Goal: Transaction & Acquisition: Purchase product/service

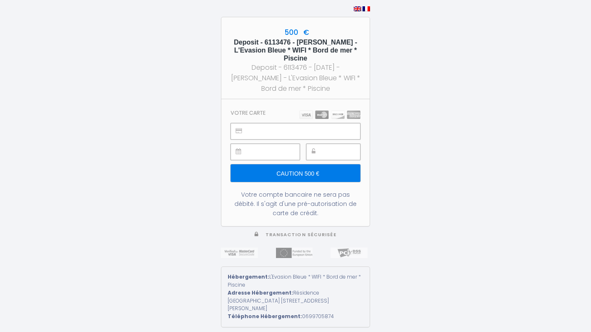
click at [432, 132] on div "500 € Deposit - 6113476 - [PERSON_NAME] - L'Evasion Bleue * WIFI * Bord de mer …" at bounding box center [295, 166] width 591 height 332
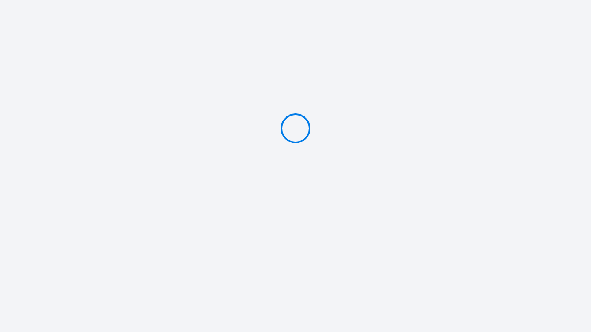
type input "Caution 500 €"
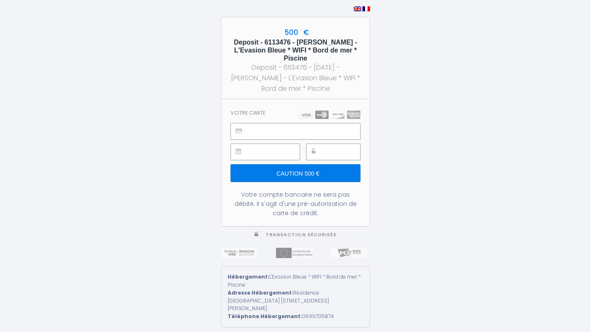
click at [318, 171] on input "Caution 500 €" at bounding box center [296, 173] width 130 height 18
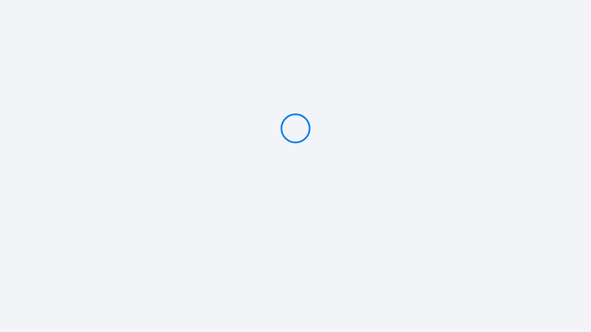
type input "Caution 500 €"
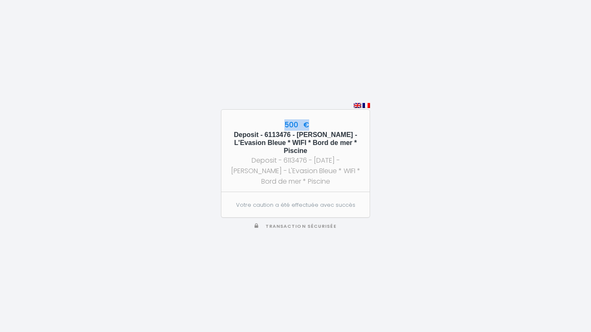
drag, startPoint x: 281, startPoint y: 124, endPoint x: 307, endPoint y: 124, distance: 26.5
click at [307, 124] on div "500 € Deposit - 6113476 - [PERSON_NAME] - L'Evasion Bleue * WIFI * Bord de mer …" at bounding box center [295, 151] width 148 height 82
